Goal: Task Accomplishment & Management: Manage account settings

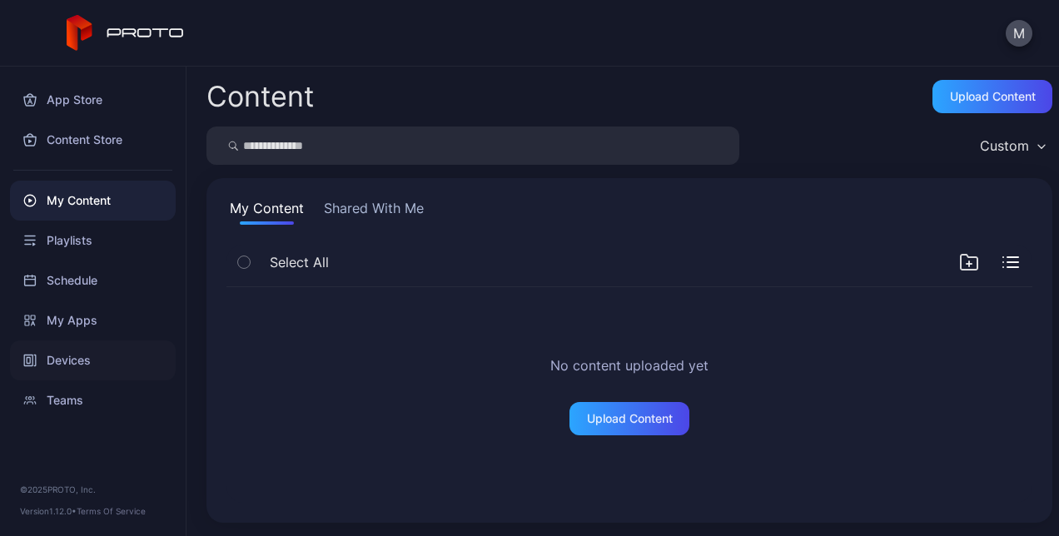
click at [72, 357] on div "Devices" at bounding box center [93, 361] width 166 height 40
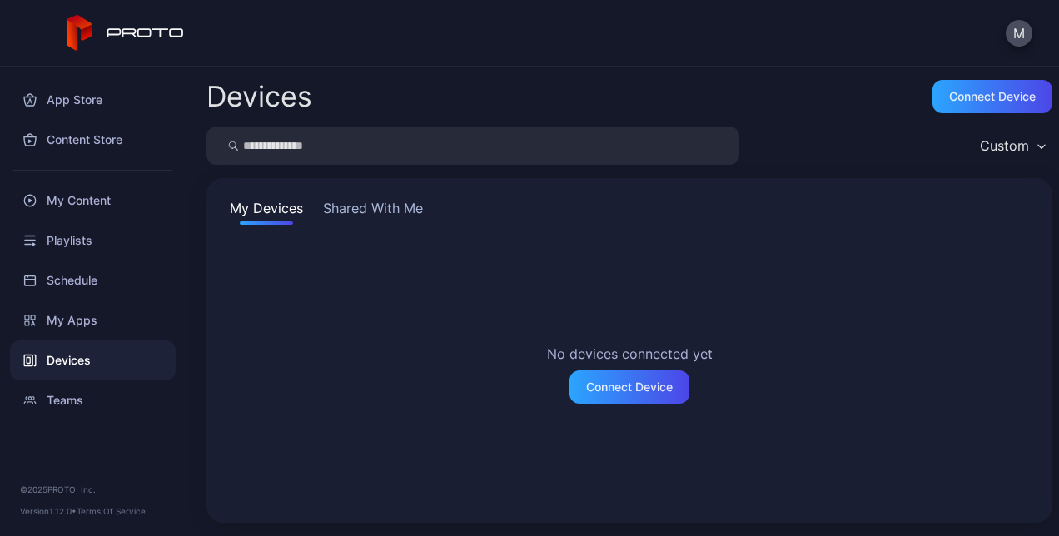
click at [395, 205] on button "Shared With Me" at bounding box center [373, 211] width 107 height 27
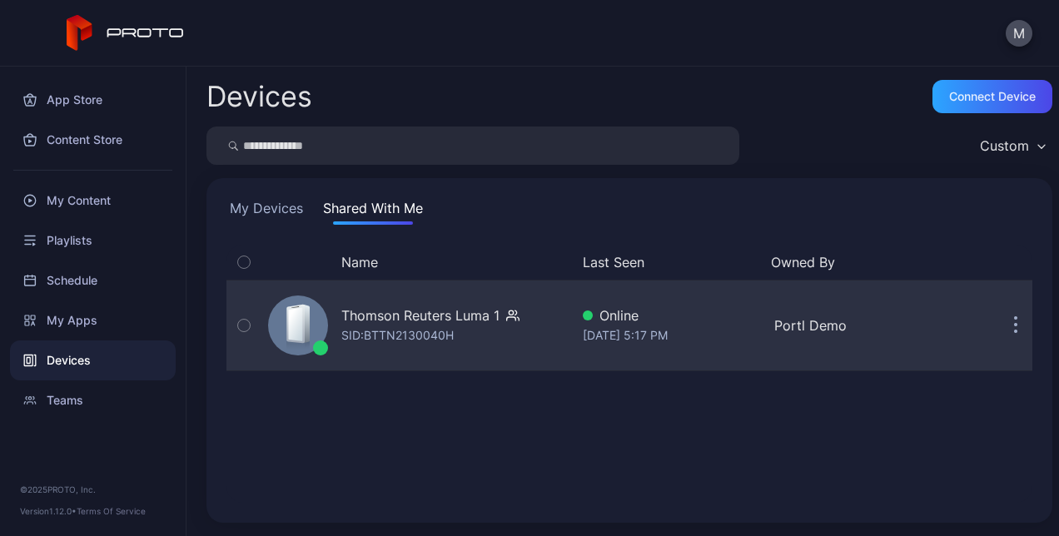
click at [495, 323] on div "Thomson Reuters Luma 1" at bounding box center [420, 316] width 158 height 20
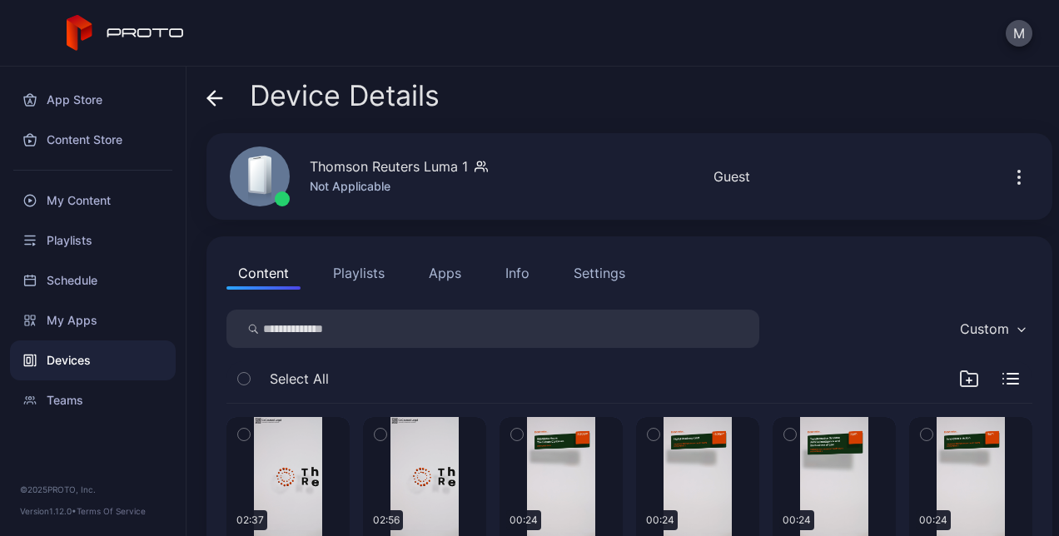
click at [371, 283] on button "Playlists" at bounding box center [359, 273] width 75 height 33
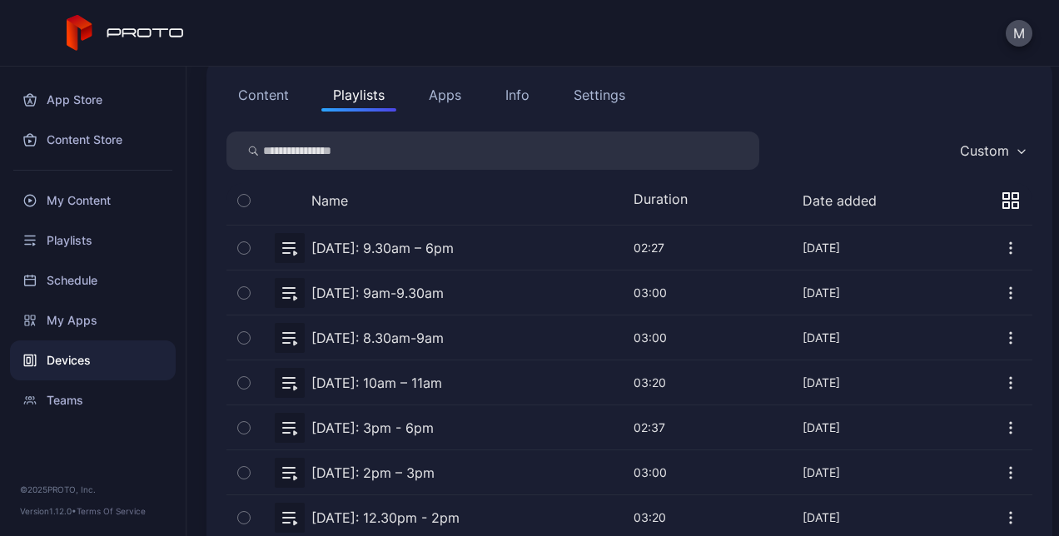
scroll to position [177, 0]
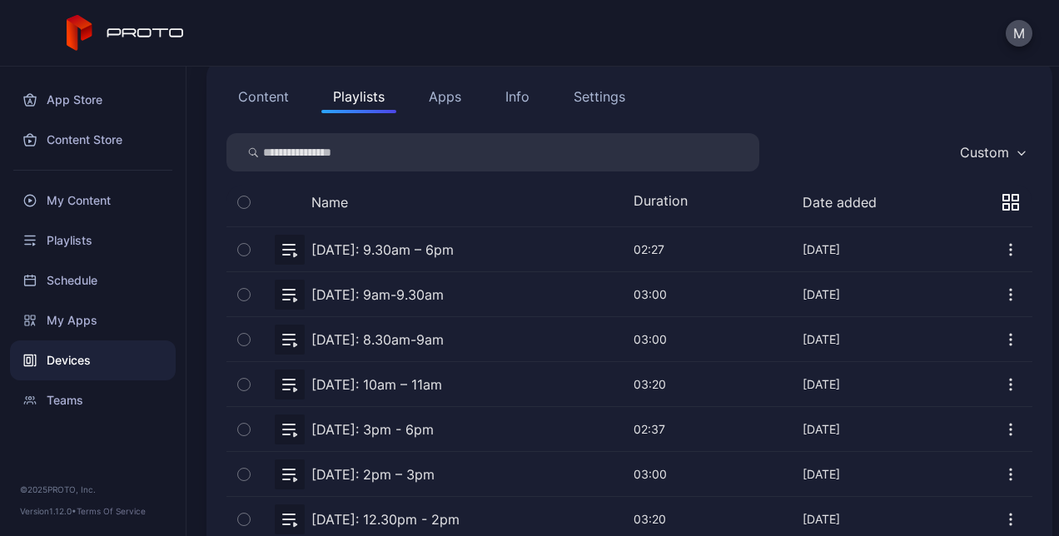
click at [376, 386] on button "button" at bounding box center [630, 384] width 806 height 44
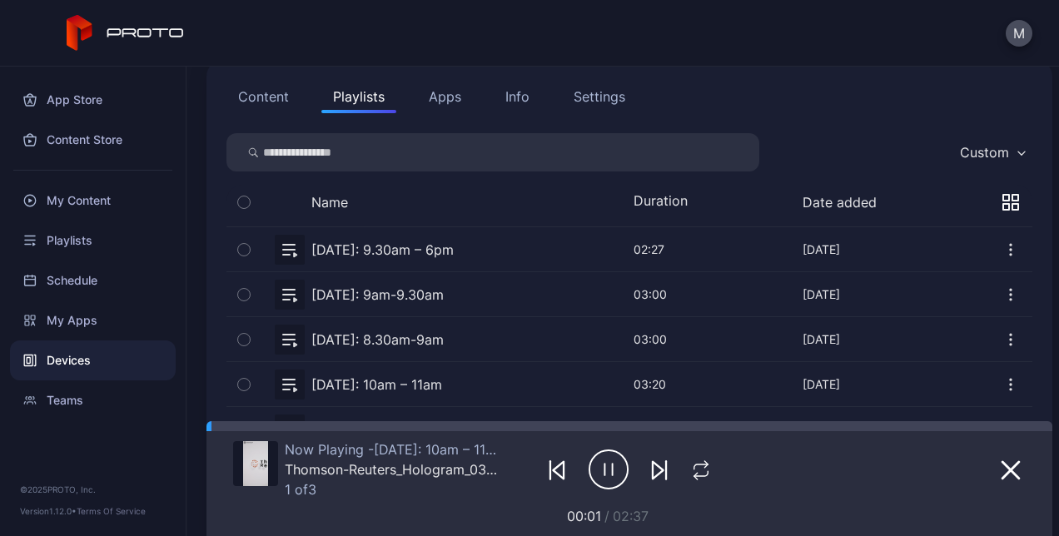
click at [610, 485] on icon "button" at bounding box center [609, 470] width 38 height 38
click at [269, 101] on button "Content" at bounding box center [264, 96] width 74 height 33
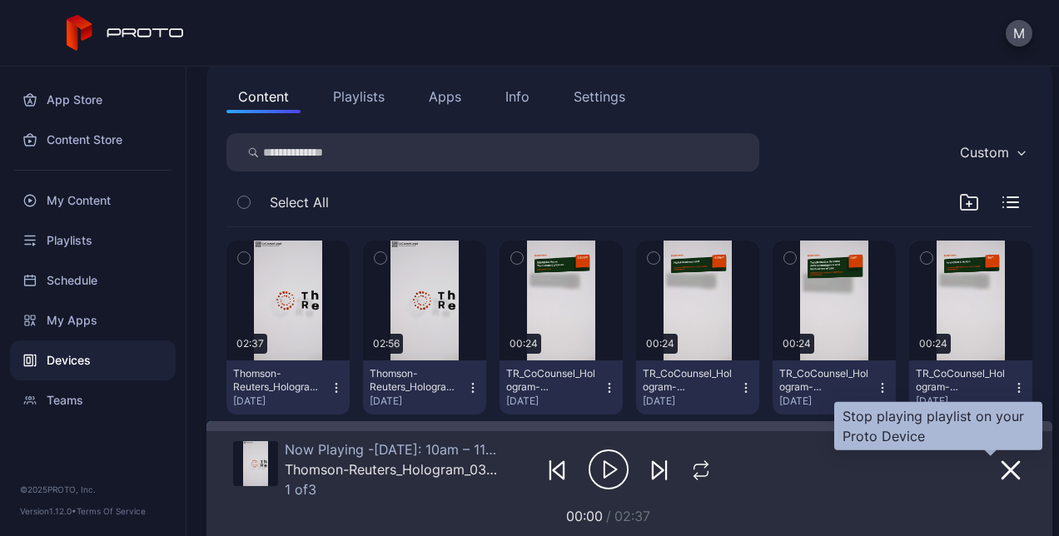
click at [1003, 465] on icon "button" at bounding box center [1011, 470] width 17 height 17
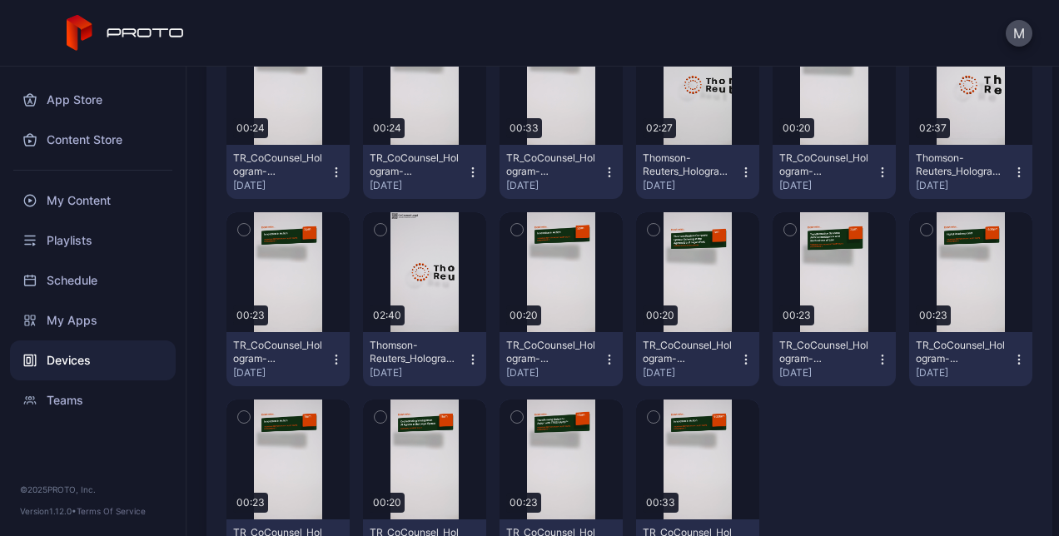
scroll to position [663, 0]
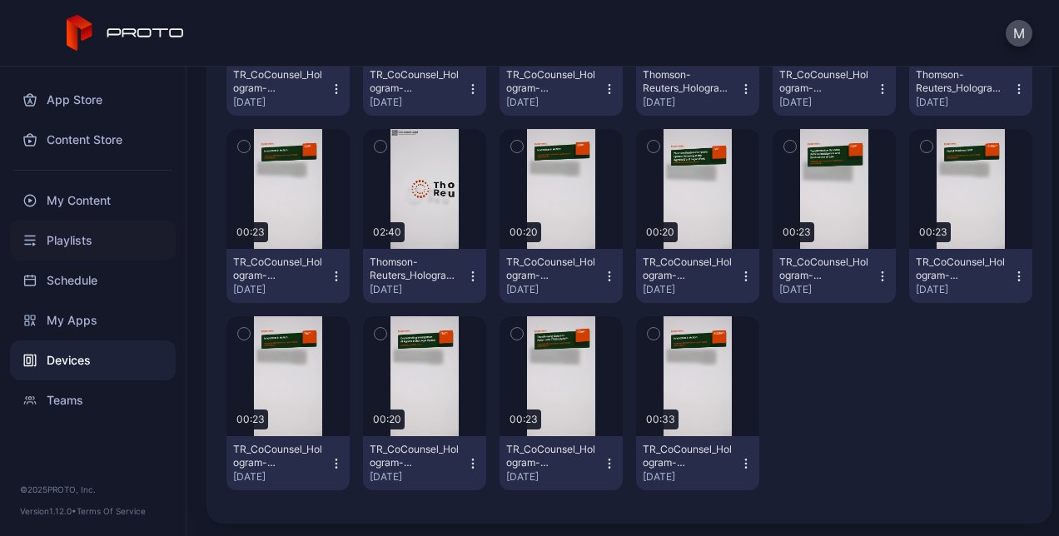
click at [115, 252] on div "Playlists" at bounding box center [93, 241] width 166 height 40
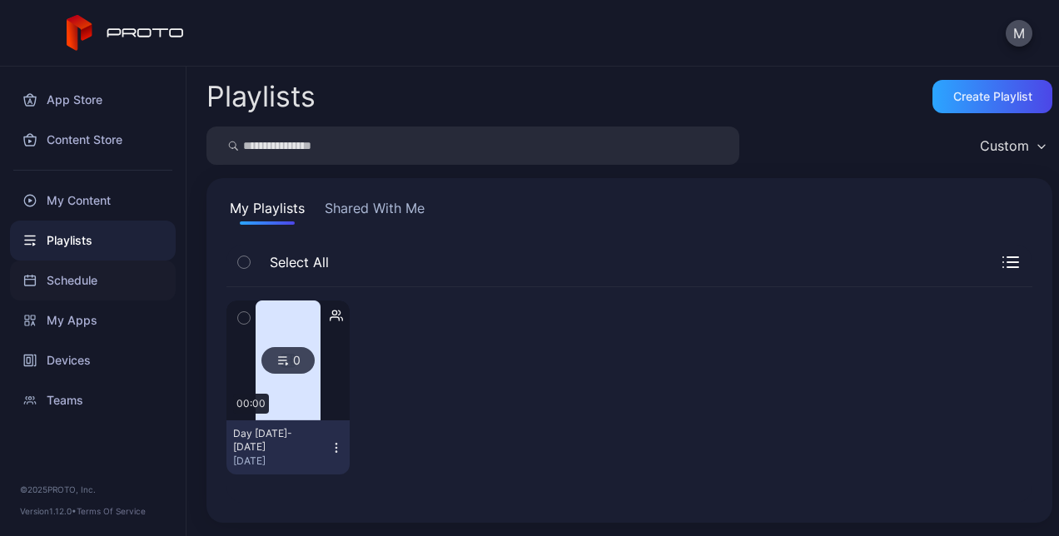
click at [80, 283] on div "Schedule" at bounding box center [93, 281] width 166 height 40
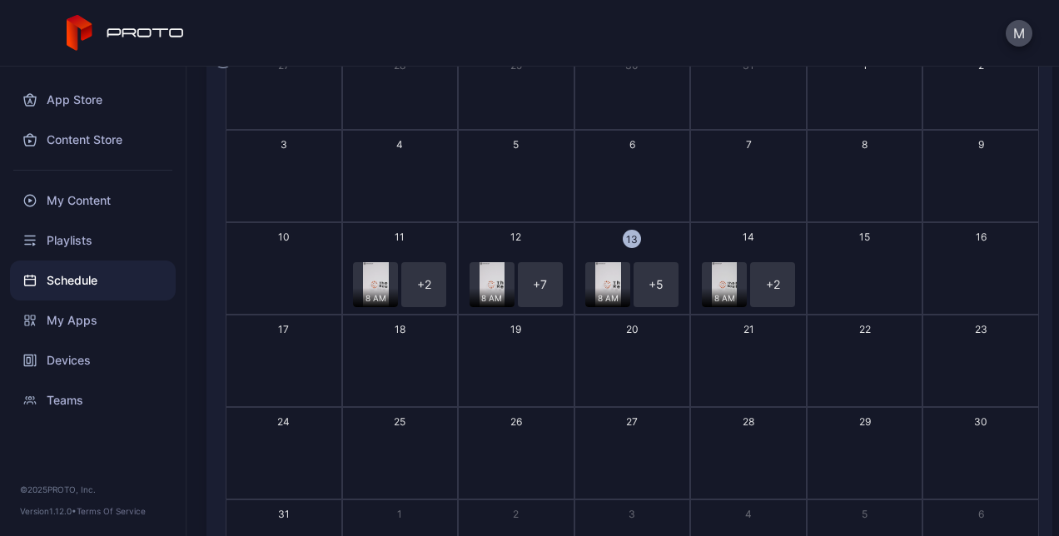
scroll to position [155, 0]
click at [636, 232] on button "13 8 AM + 5 + 6" at bounding box center [633, 268] width 117 height 92
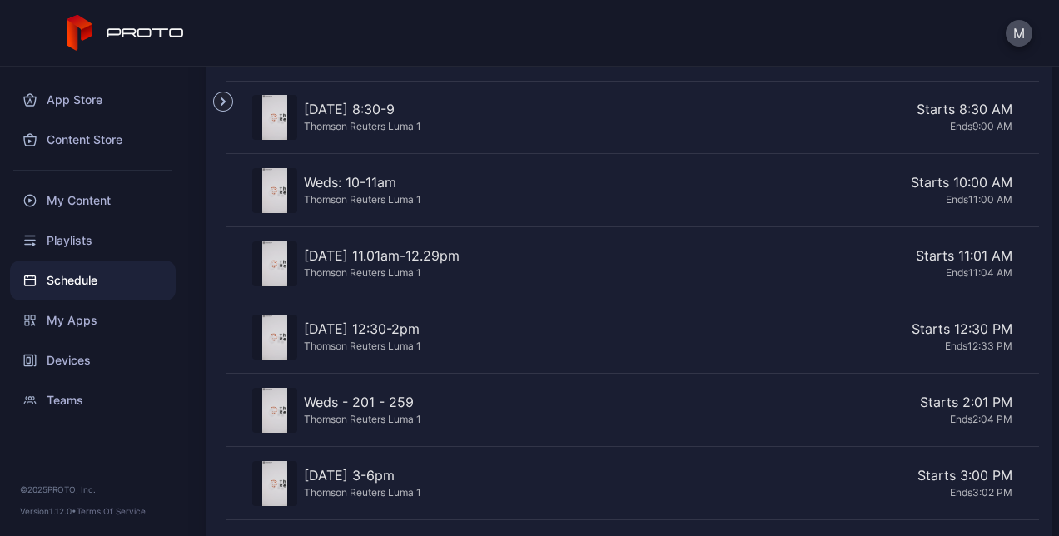
scroll to position [112, 0]
click at [960, 277] on div "Ends 11:04 AM" at bounding box center [739, 272] width 546 height 14
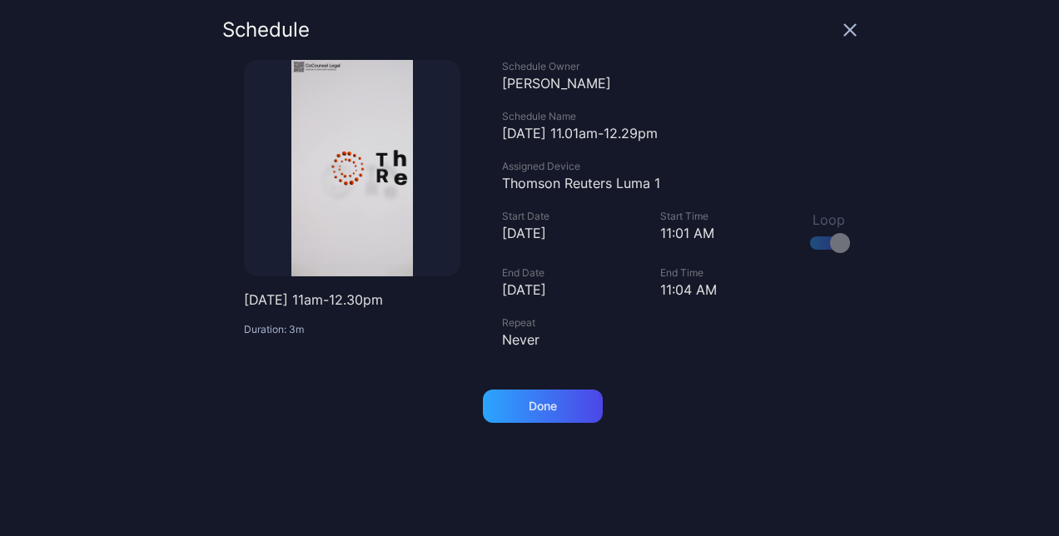
click at [661, 287] on div "11:04 AM" at bounding box center [726, 290] width 130 height 20
click at [675, 292] on div "11:04 AM" at bounding box center [726, 290] width 130 height 20
click at [844, 25] on icon "button" at bounding box center [850, 29] width 13 height 13
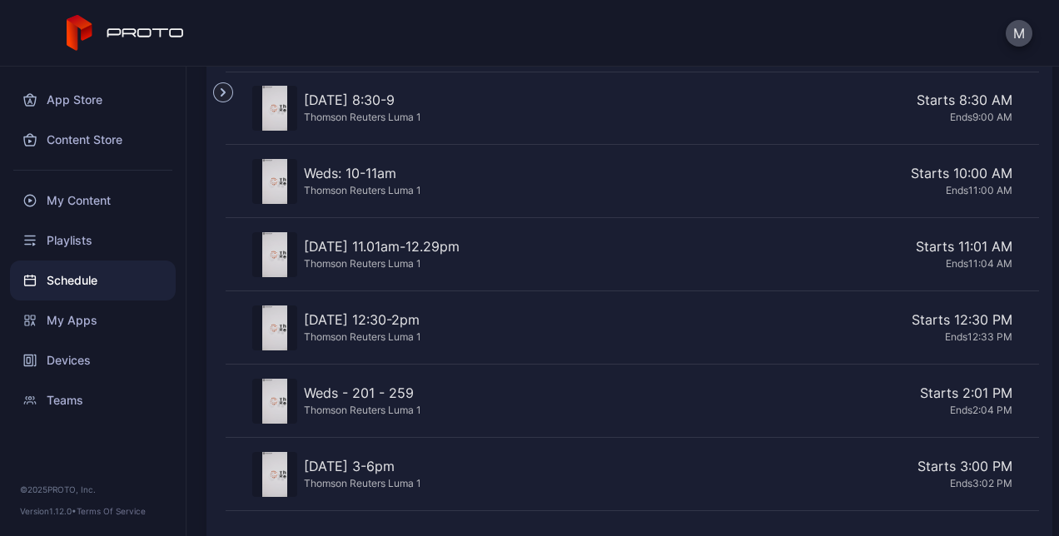
scroll to position [118, 0]
click at [953, 416] on div "Ends 2:04 PM" at bounding box center [720, 412] width 585 height 14
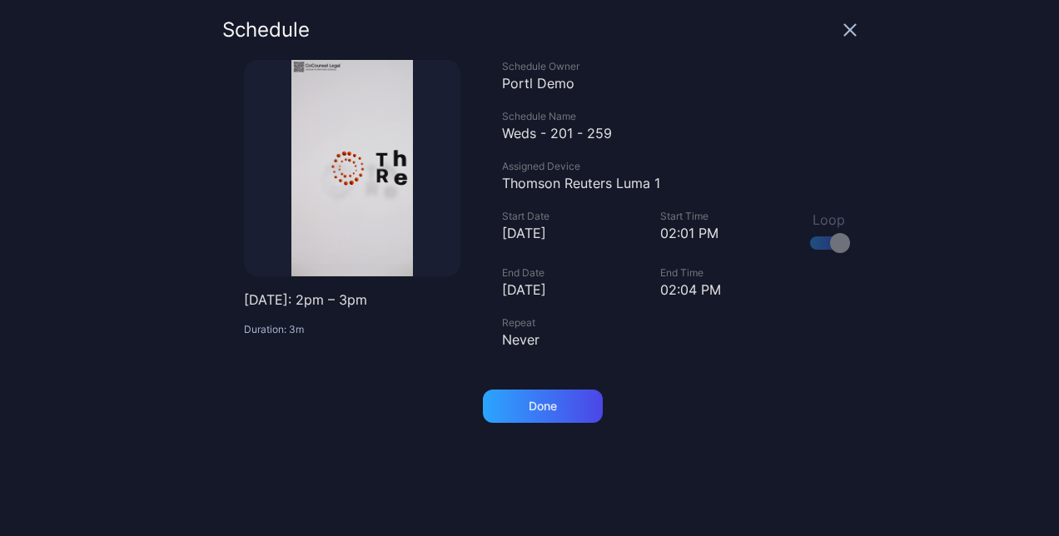
click at [520, 335] on div "Never" at bounding box center [679, 340] width 355 height 20
click at [845, 27] on icon "button" at bounding box center [850, 30] width 11 height 11
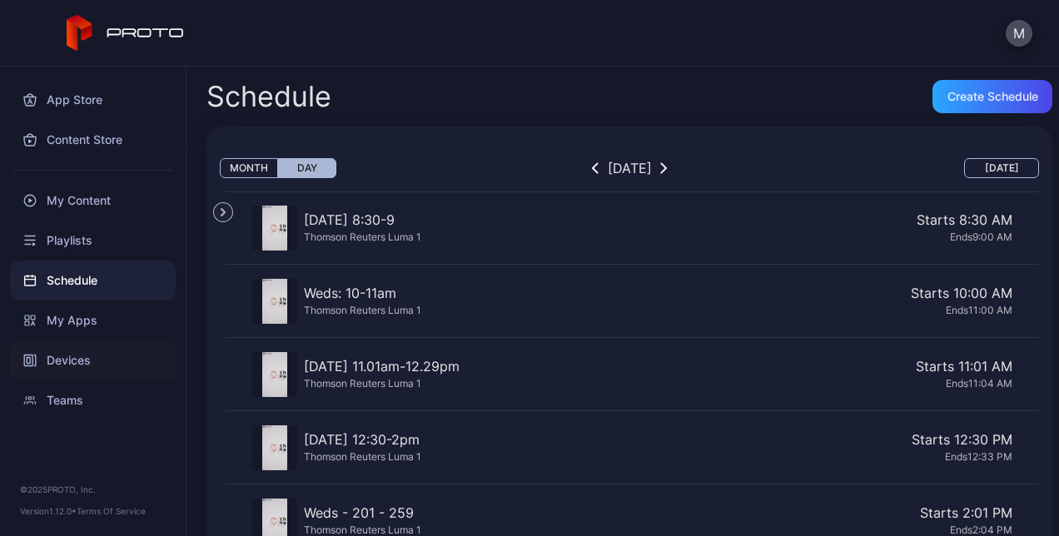
click at [94, 355] on div "Devices" at bounding box center [93, 361] width 166 height 40
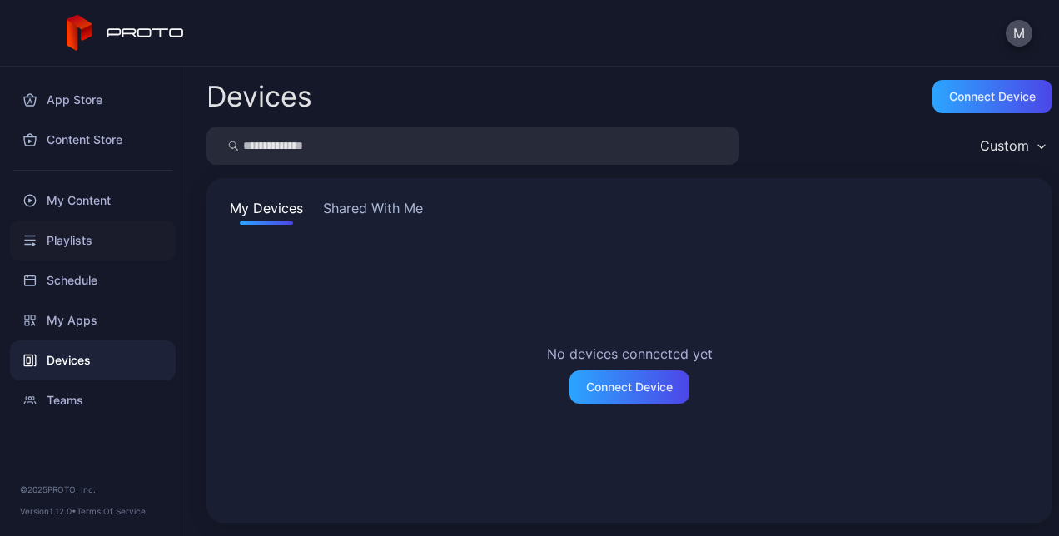
click at [92, 232] on div "Playlists" at bounding box center [93, 241] width 166 height 40
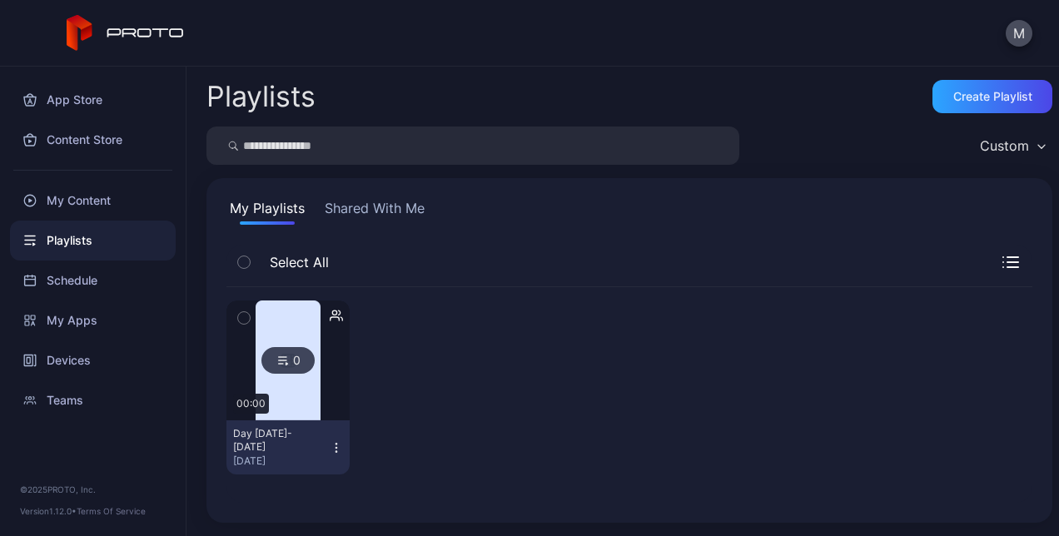
click at [355, 198] on button "Shared With Me" at bounding box center [375, 211] width 107 height 27
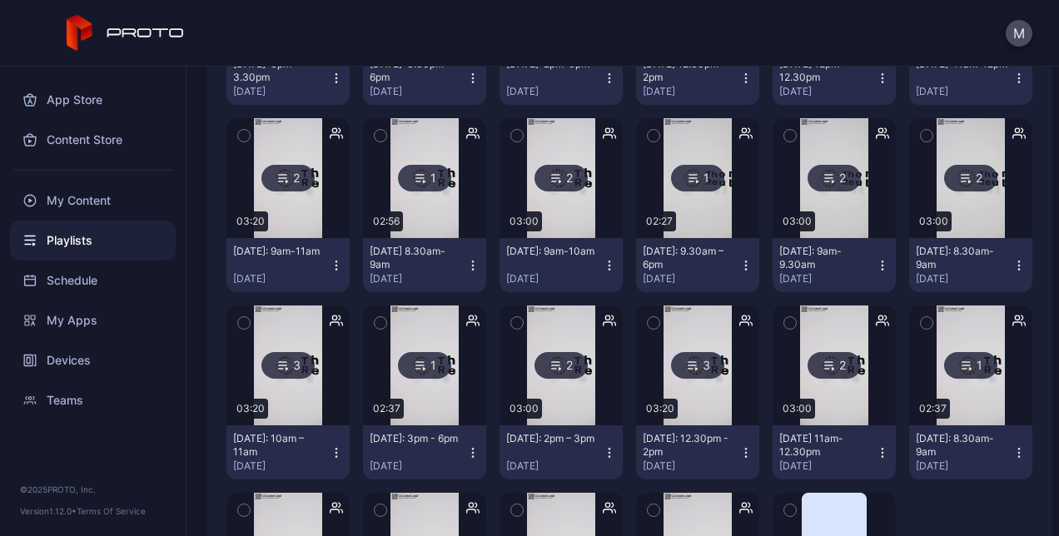
scroll to position [546, 0]
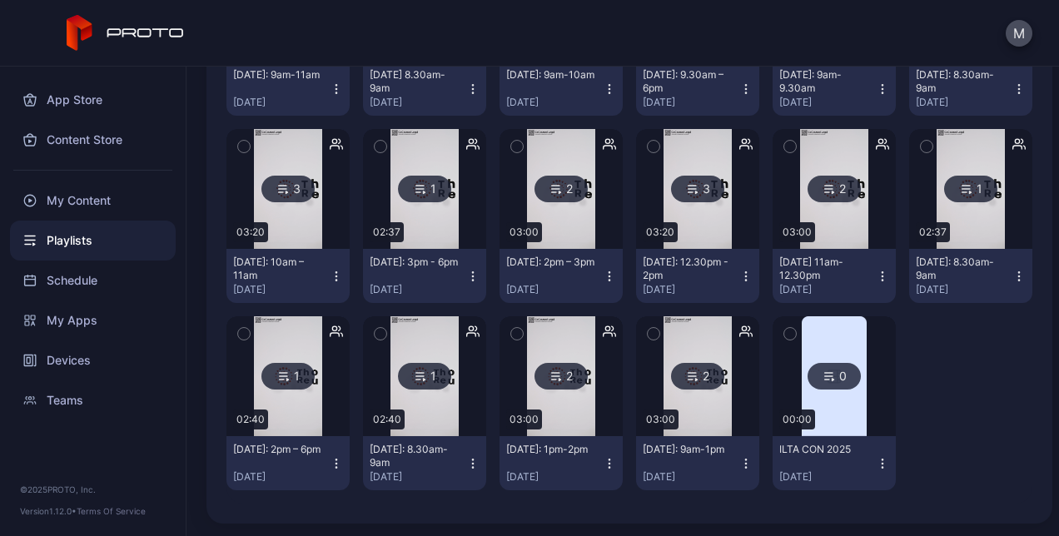
click at [603, 272] on icon "button" at bounding box center [609, 276] width 13 height 13
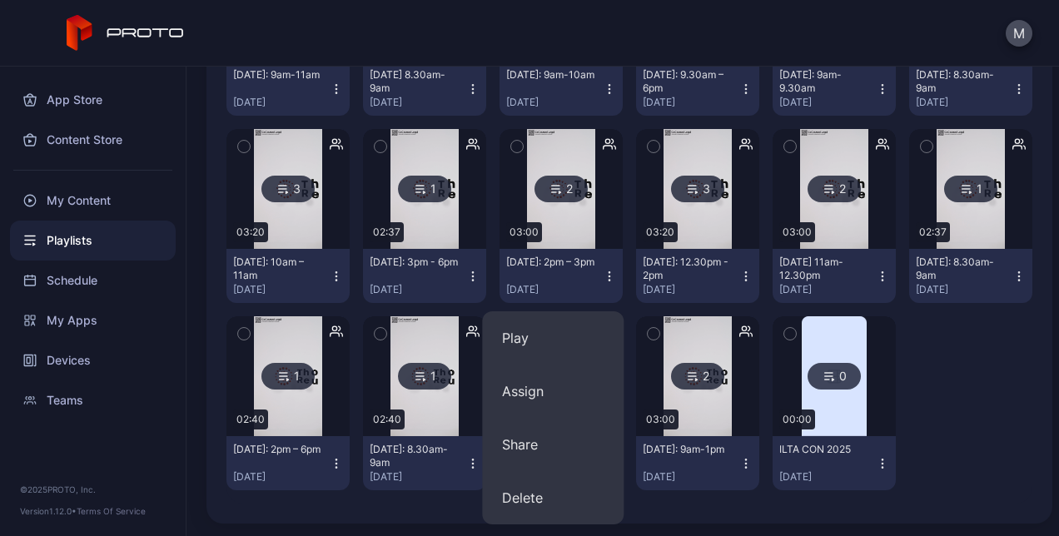
click at [971, 366] on div at bounding box center [971, 404] width 123 height 174
